Goal: Navigation & Orientation: Find specific page/section

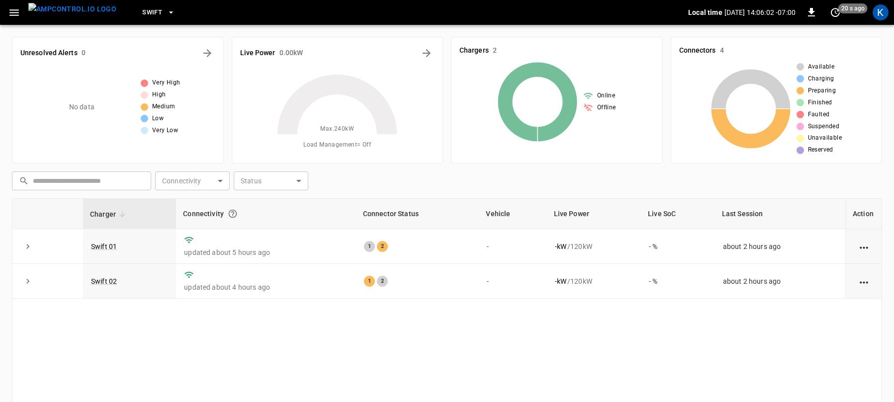
click at [11, 9] on icon "button" at bounding box center [13, 12] width 9 height 6
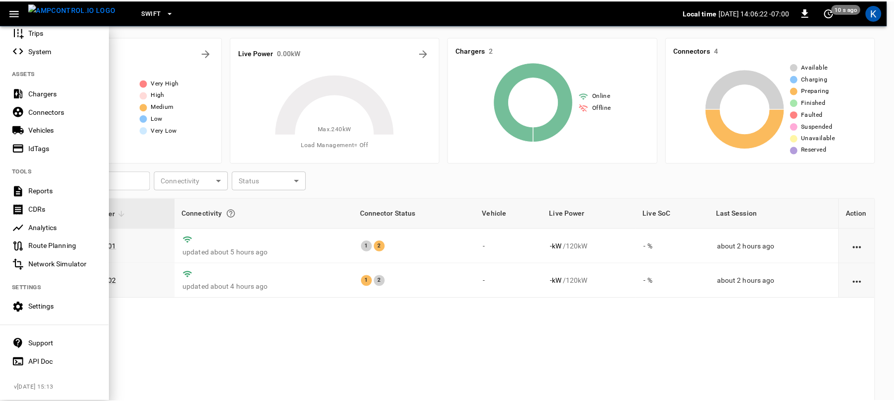
scroll to position [173, 0]
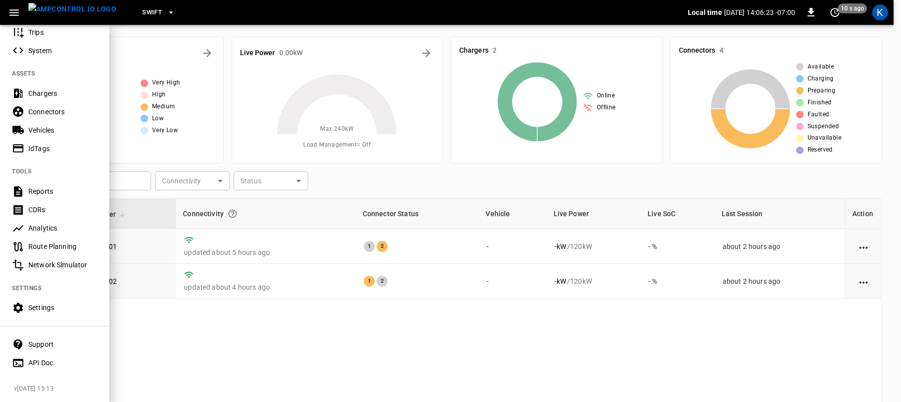
click at [57, 303] on div "Settings" at bounding box center [62, 308] width 69 height 10
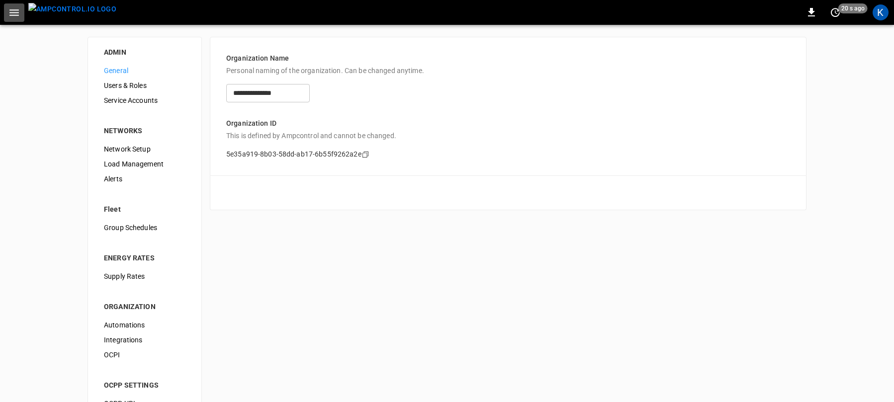
click at [13, 13] on icon "button" at bounding box center [14, 12] width 12 height 12
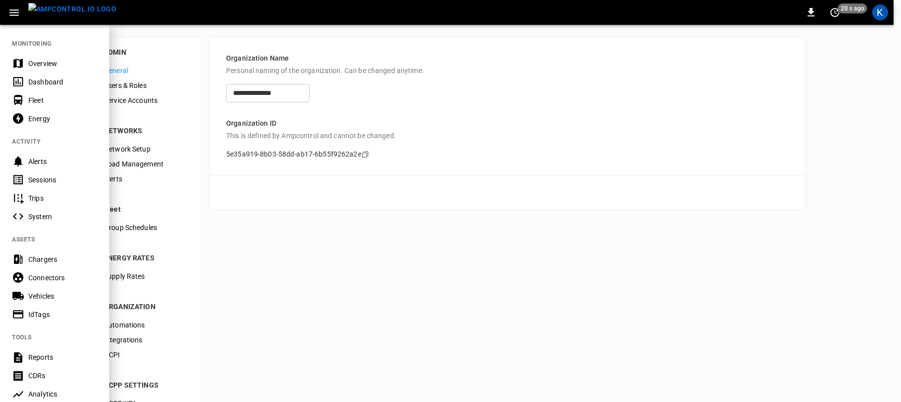
click at [44, 62] on div "Overview" at bounding box center [62, 64] width 69 height 10
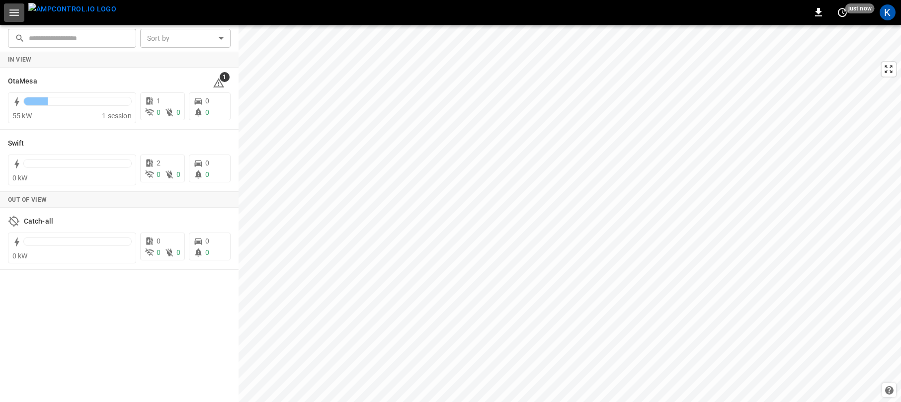
click at [12, 12] on icon "button" at bounding box center [13, 12] width 9 height 6
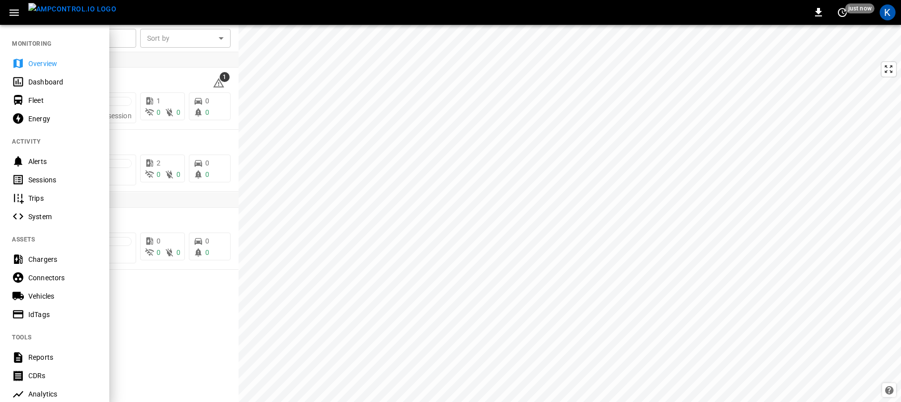
scroll to position [173, 0]
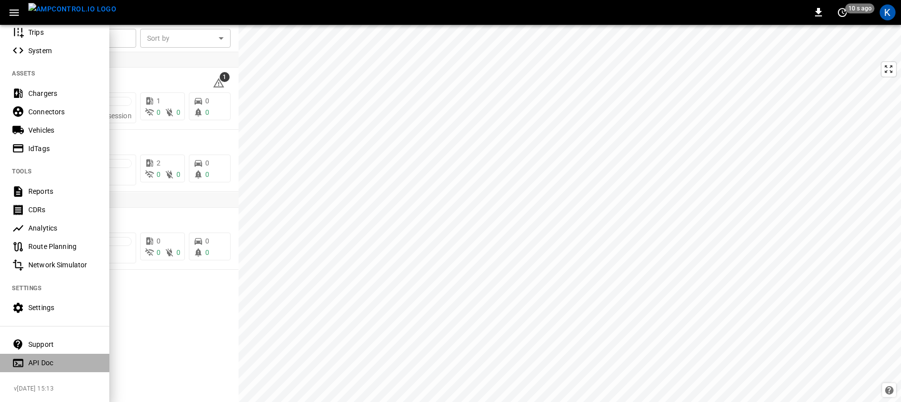
click at [37, 358] on div "API Doc" at bounding box center [62, 363] width 69 height 10
